Goal: Check status: Check status

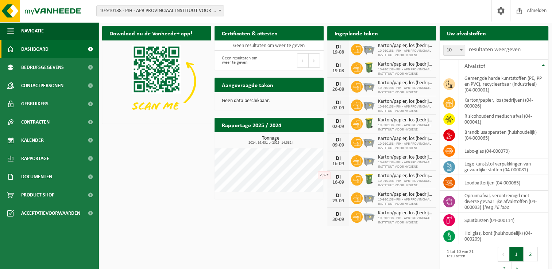
click at [180, 151] on div "Download nu de Vanheede+ app! Verberg Certificaten & attesten Bekijk uw certifi…" at bounding box center [325, 151] width 450 height 259
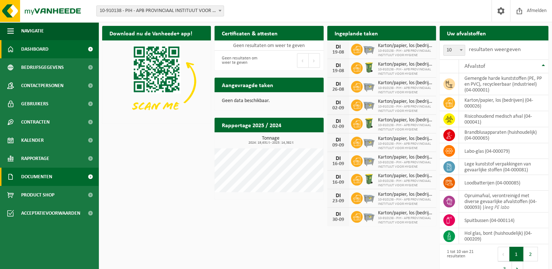
drag, startPoint x: 168, startPoint y: 188, endPoint x: 76, endPoint y: 184, distance: 92.0
click at [168, 188] on div "Download nu de Vanheede+ app! Verberg Certificaten & attesten Bekijk uw certifi…" at bounding box center [325, 151] width 450 height 259
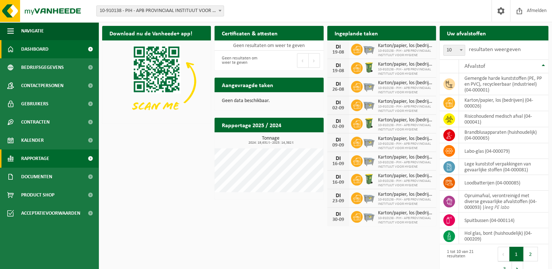
click at [66, 167] on link "Rapportage" at bounding box center [49, 159] width 99 height 18
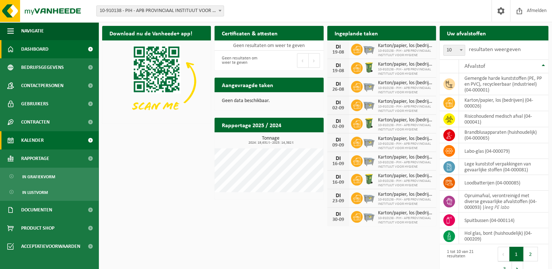
click at [42, 146] on span "Kalender" at bounding box center [32, 140] width 23 height 18
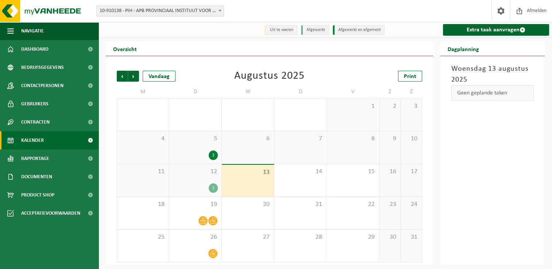
click at [199, 180] on div "12 1" at bounding box center [195, 180] width 52 height 32
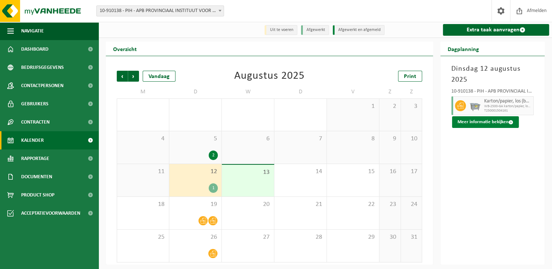
click at [501, 125] on button "Meer informatie bekijken" at bounding box center [485, 122] width 67 height 12
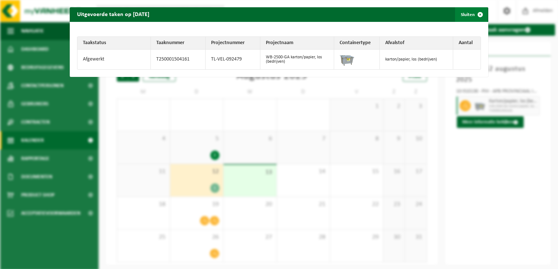
click at [474, 12] on span "button" at bounding box center [480, 14] width 15 height 15
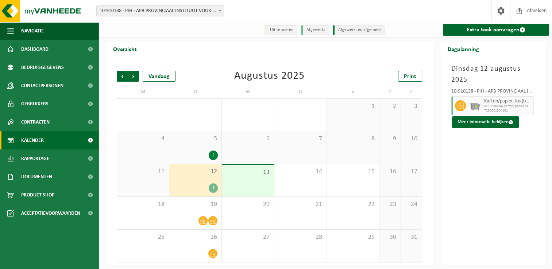
click at [185, 144] on div "5 2" at bounding box center [195, 147] width 52 height 32
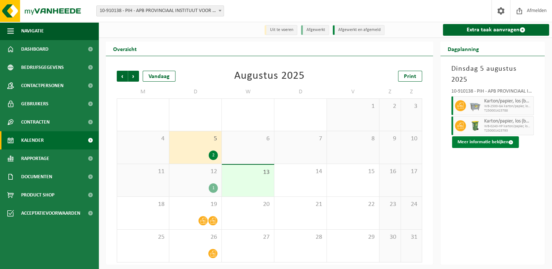
click at [492, 136] on button "Meer informatie bekijken" at bounding box center [485, 142] width 67 height 12
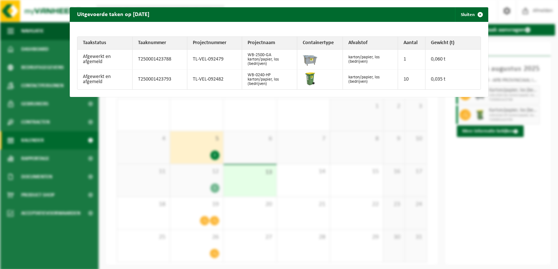
click at [299, 132] on div "Uitgevoerde taken op 2025-08-05 Sluiten Taakstatus Taaknummer Projectnummer Pro…" at bounding box center [279, 134] width 558 height 269
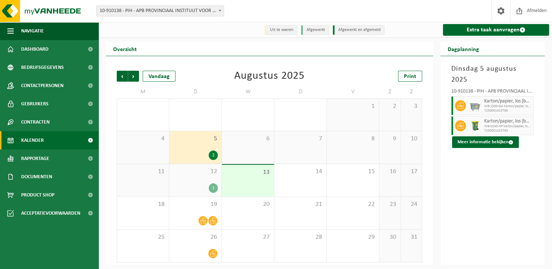
click at [193, 179] on div "12 1" at bounding box center [195, 180] width 52 height 32
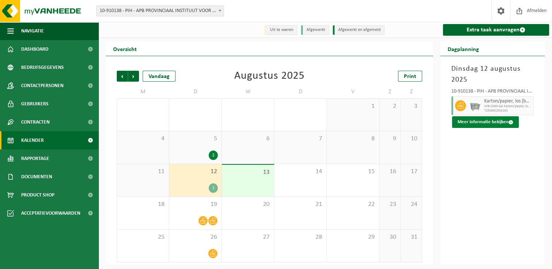
click at [467, 126] on button "Meer informatie bekijken" at bounding box center [485, 122] width 67 height 12
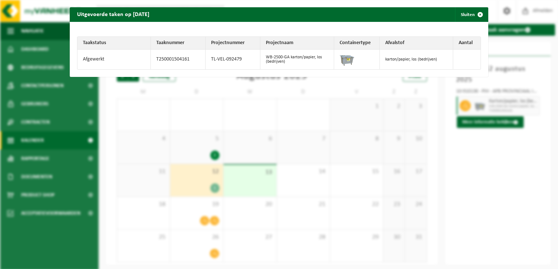
click at [275, 128] on div "Uitgevoerde taken op 2025-08-12 Sluiten Taakstatus Taaknummer Projectnummer Pro…" at bounding box center [279, 134] width 558 height 269
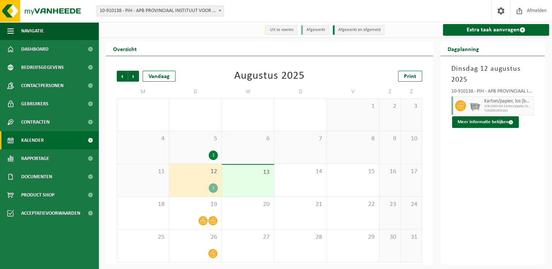
click at [255, 69] on div "Vorige Volgende Vandaag Augustus 2025 Print M D W D V Z Z 28 29 1 30 2 4 31 1 2…" at bounding box center [269, 166] width 313 height 207
click at [251, 81] on div "Augustus 2025" at bounding box center [269, 76] width 70 height 11
click at [261, 76] on div "Augustus 2025" at bounding box center [269, 76] width 70 height 11
click at [258, 85] on div "Vorige Volgende Vandaag Augustus 2025 Print M D W D V Z Z 28 29 1 30 2 4 31 1 2…" at bounding box center [269, 166] width 313 height 207
click at [249, 78] on div "Augustus 2025" at bounding box center [269, 76] width 70 height 11
